Goal: Task Accomplishment & Management: Complete application form

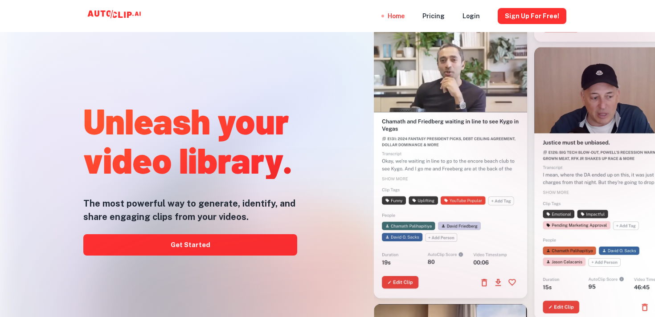
click at [181, 244] on div at bounding box center [327, 317] width 524 height 178
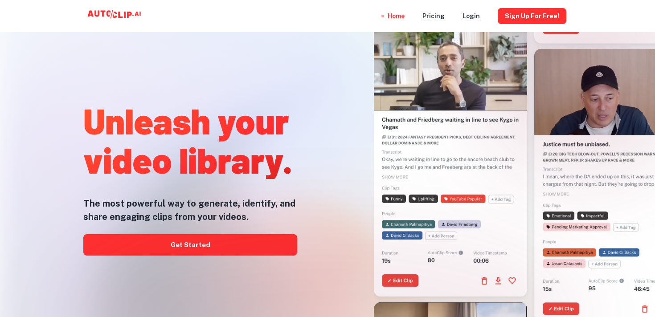
click at [181, 244] on div at bounding box center [327, 317] width 524 height 178
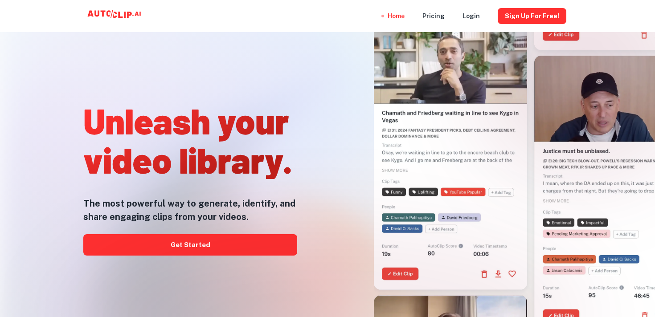
click at [201, 244] on div at bounding box center [327, 317] width 524 height 178
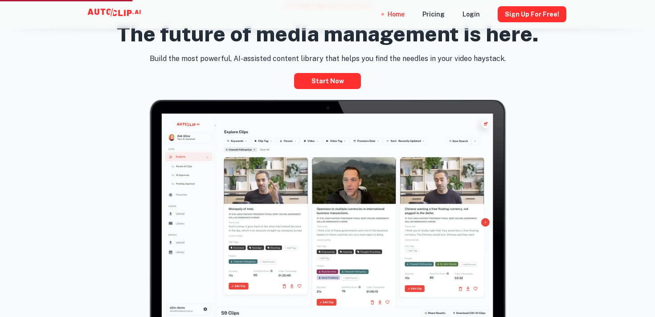
scroll to position [393, 0]
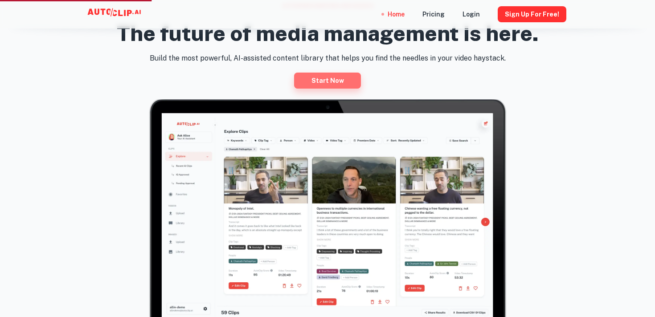
click at [334, 76] on link "Start now" at bounding box center [327, 81] width 67 height 16
